Goal: Task Accomplishment & Management: Complete application form

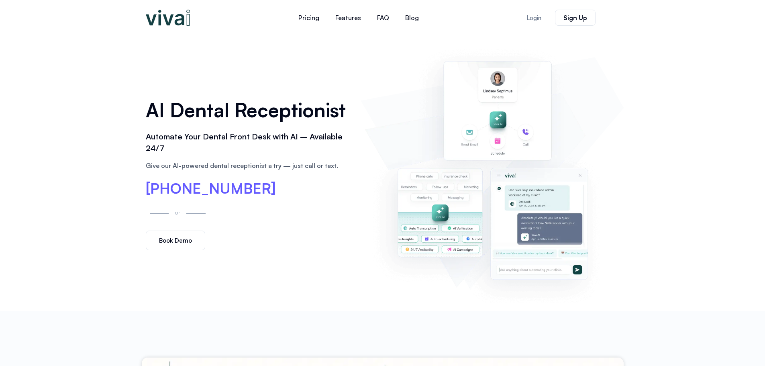
click at [197, 239] on link "Book Demo" at bounding box center [175, 240] width 59 height 20
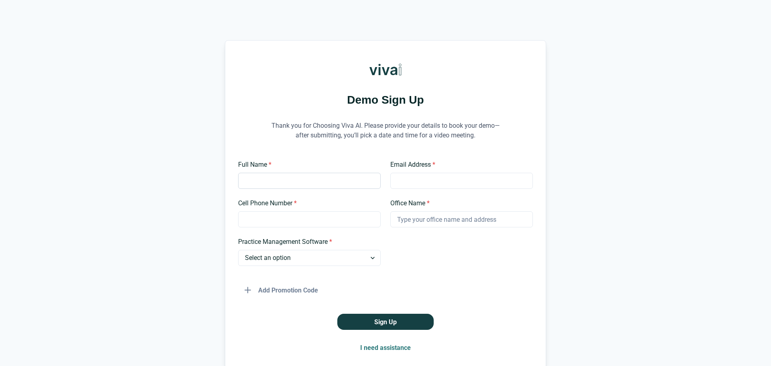
click at [279, 177] on input "Full Name *" at bounding box center [309, 181] width 142 height 16
type input "[PERSON_NAME]"
type input "[EMAIL_ADDRESS][DOMAIN_NAME]"
type input "7348454046"
type input "Av dental ASSOCIATES PA"
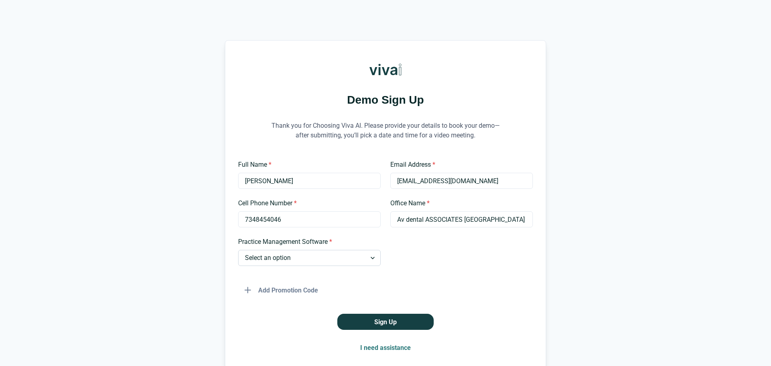
drag, startPoint x: 287, startPoint y: 255, endPoint x: 297, endPoint y: 265, distance: 14.2
click at [287, 255] on select "Select an option Dentrix Open Dental EagleSoft Denticon Other" at bounding box center [309, 258] width 142 height 16
select select "Dentrix"
click at [238, 250] on select "Select an option Dentrix Open Dental EagleSoft Denticon Other" at bounding box center [309, 258] width 142 height 16
click at [382, 324] on button "Sign Up" at bounding box center [385, 321] width 96 height 16
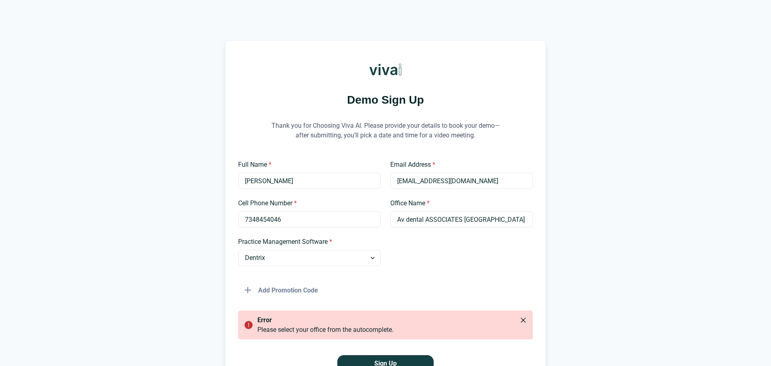
scroll to position [84, 0]
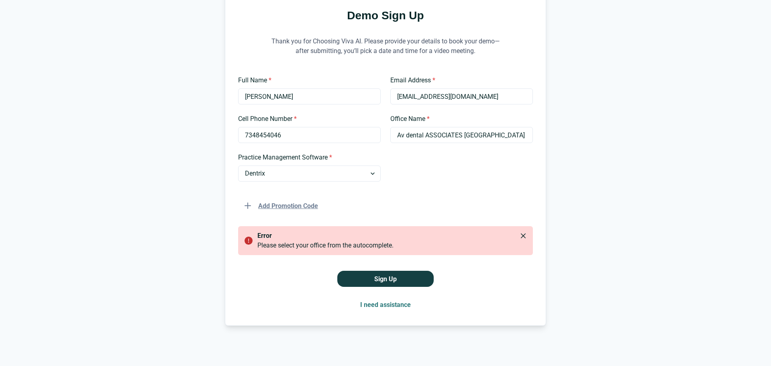
click at [261, 211] on button "Add Promotion Code" at bounding box center [281, 205] width 86 height 16
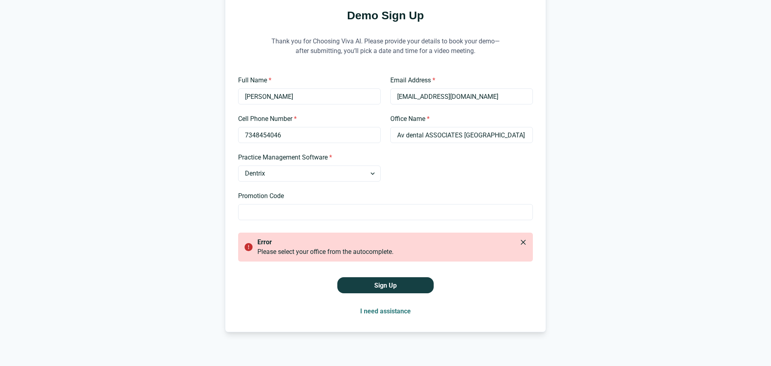
click at [439, 173] on div at bounding box center [461, 167] width 142 height 29
click at [340, 212] on input "Promotion Code" at bounding box center [385, 212] width 295 height 16
click at [394, 286] on button "Sign Up" at bounding box center [385, 285] width 96 height 16
click at [334, 173] on select "Select an option Dentrix Open Dental EagleSoft Denticon Other" at bounding box center [309, 173] width 142 height 16
click at [238, 165] on select "Select an option Dentrix Open Dental EagleSoft Denticon Other" at bounding box center [309, 173] width 142 height 16
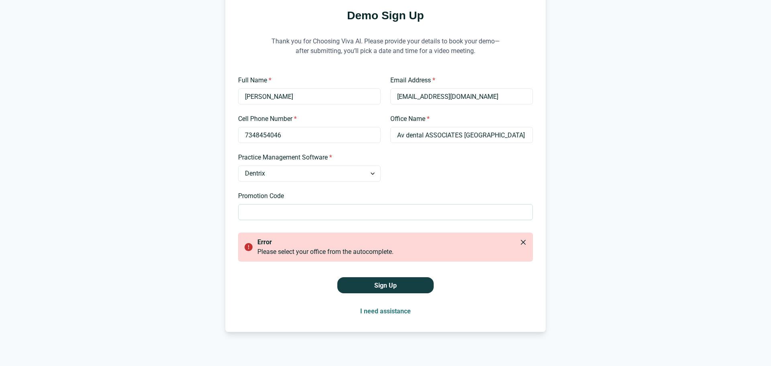
click at [295, 213] on input "Promotion Code" at bounding box center [385, 212] width 295 height 16
click at [385, 312] on button "I need assistance" at bounding box center [385, 311] width 63 height 16
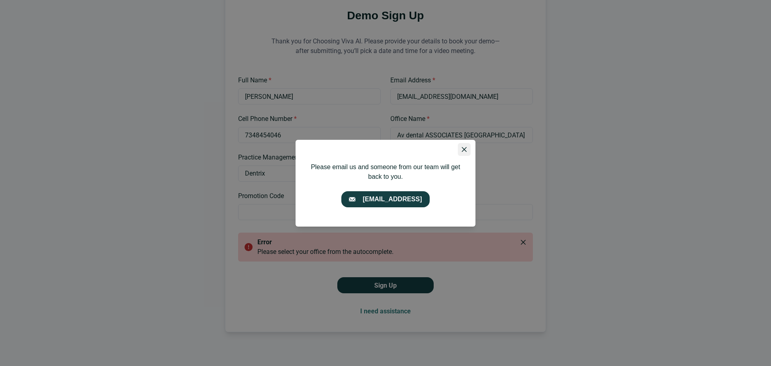
click at [467, 151] on button "Close" at bounding box center [464, 149] width 13 height 13
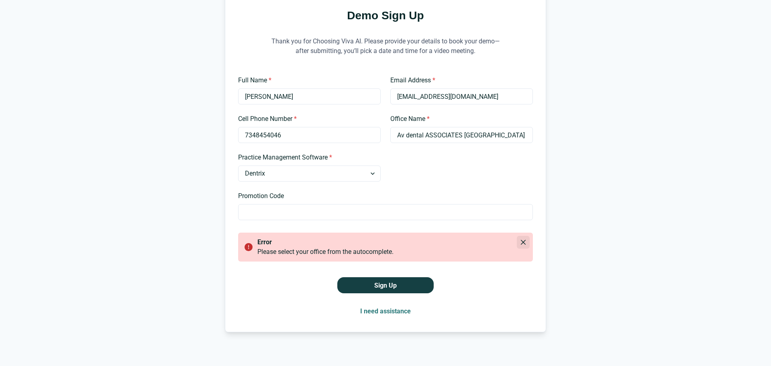
click at [523, 242] on icon "Close" at bounding box center [523, 242] width 5 height 5
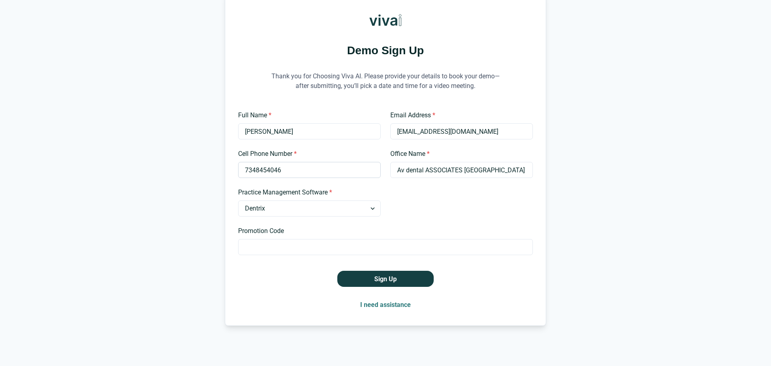
drag, startPoint x: 480, startPoint y: 171, endPoint x: 305, endPoint y: 170, distance: 175.0
click at [305, 171] on div "Full Name * Arash Vahid Email Address * arash@avdds.com Cell Phone Number * 734…" at bounding box center [385, 182] width 295 height 144
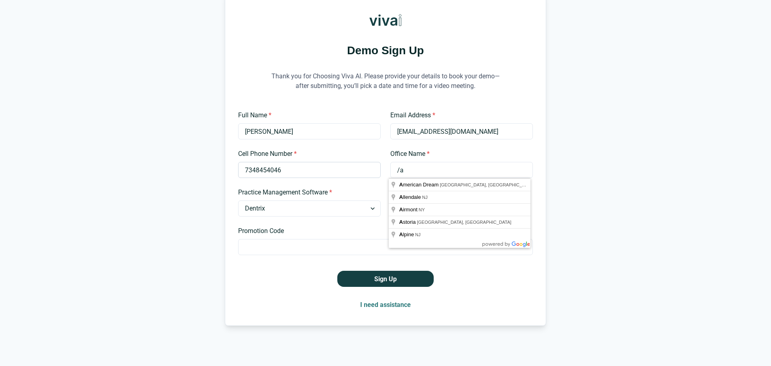
type input "/"
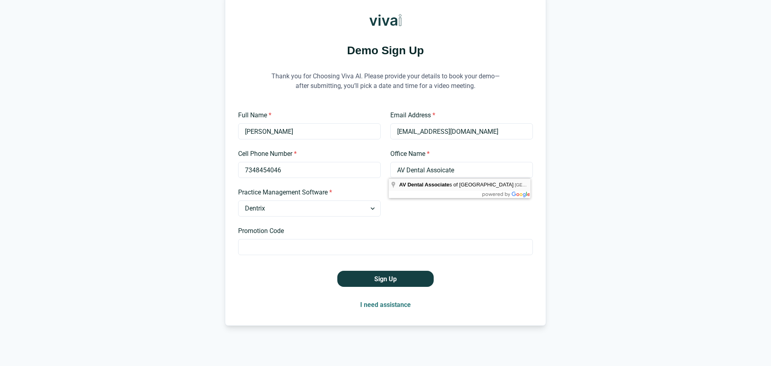
type input "AV Dental Associates of Jersey City"
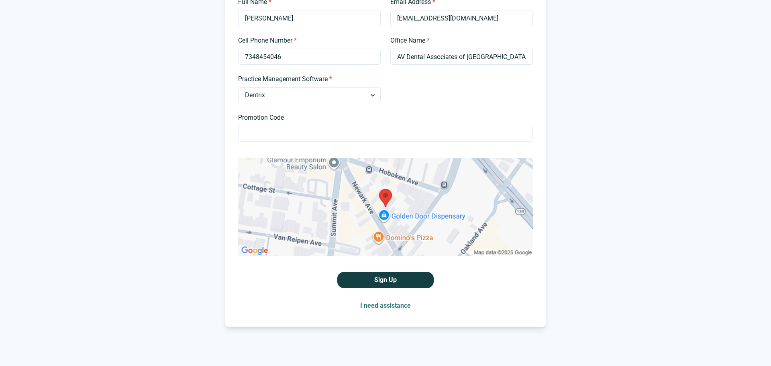
scroll to position [164, 0]
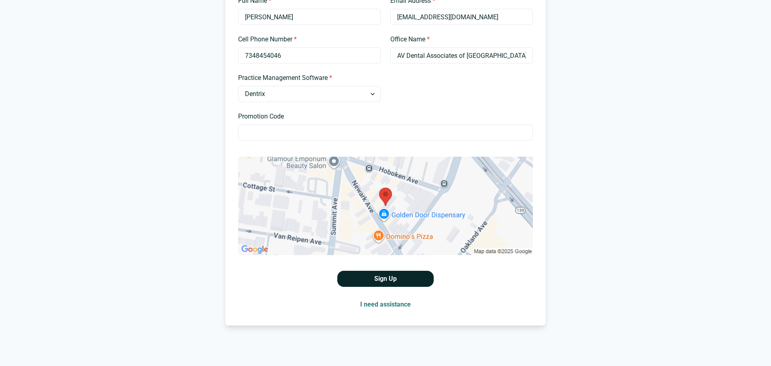
click at [402, 274] on button "Sign Up" at bounding box center [385, 279] width 96 height 16
